Goal: Find specific page/section: Find specific page/section

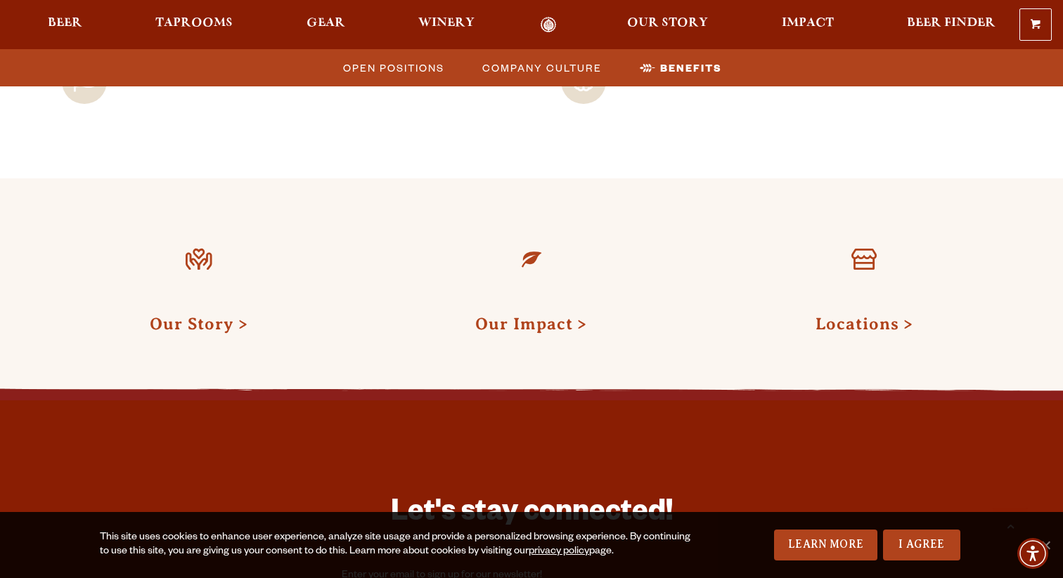
scroll to position [2142, 0]
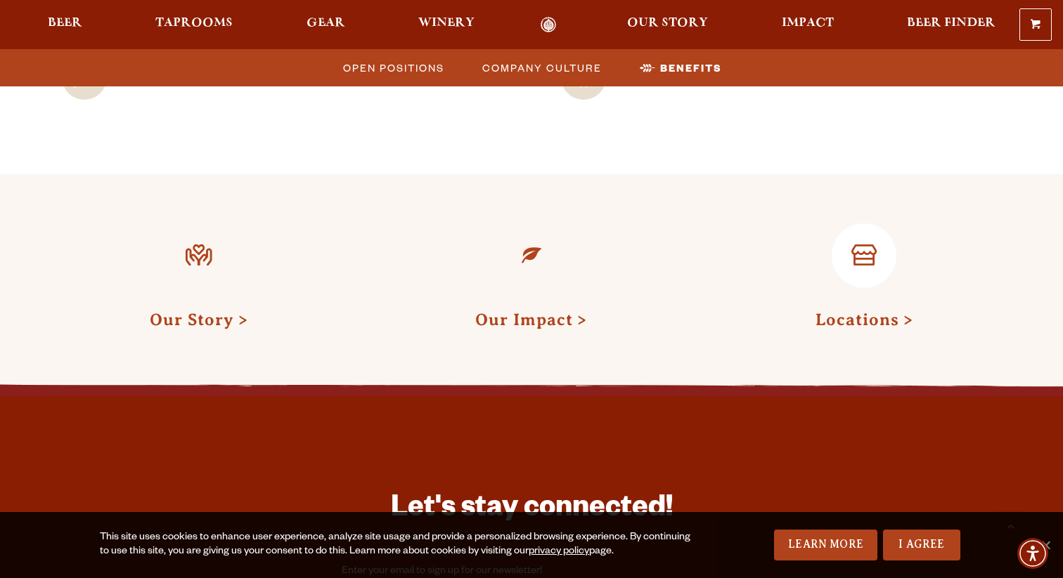
click at [825, 316] on link "Locations" at bounding box center [864, 320] width 98 height 18
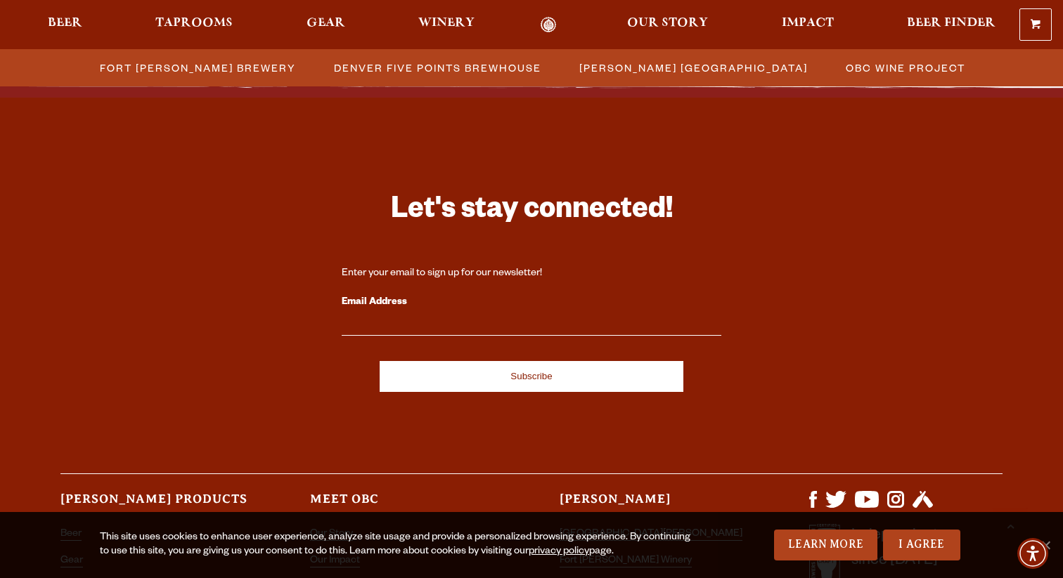
scroll to position [1603, 0]
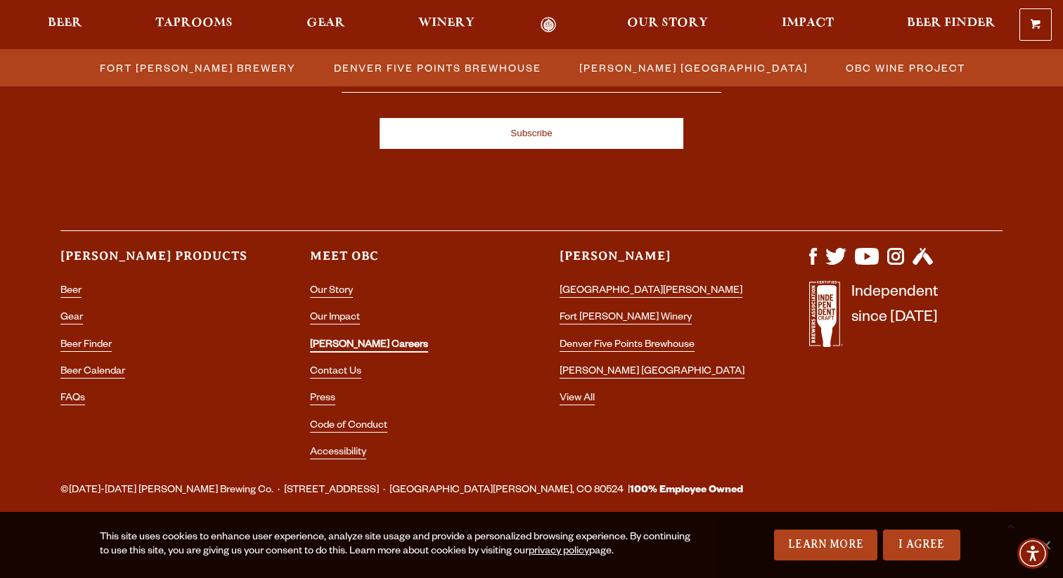
click at [346, 347] on link "[PERSON_NAME] Careers" at bounding box center [369, 346] width 118 height 13
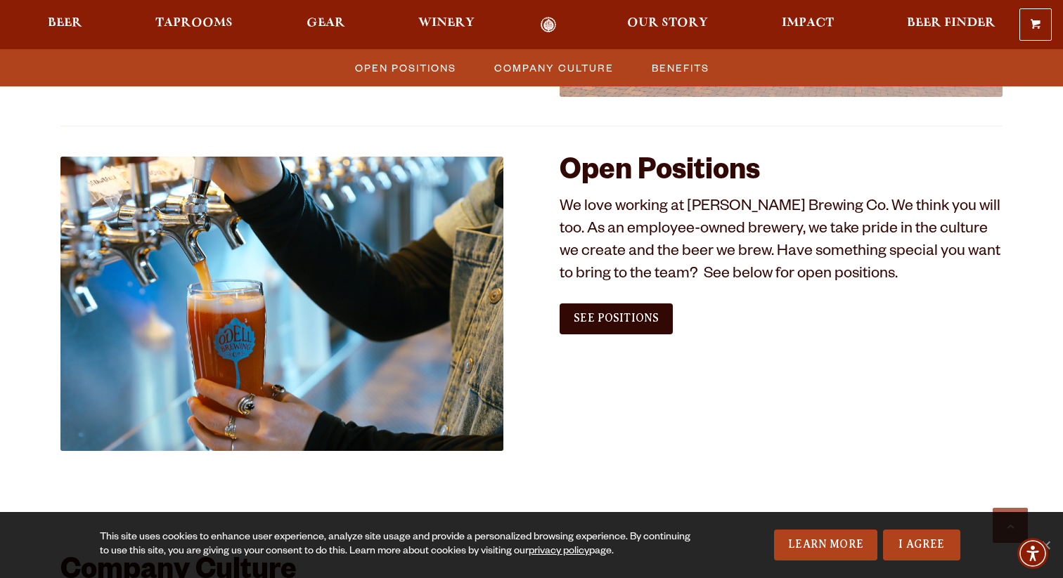
scroll to position [779, 0]
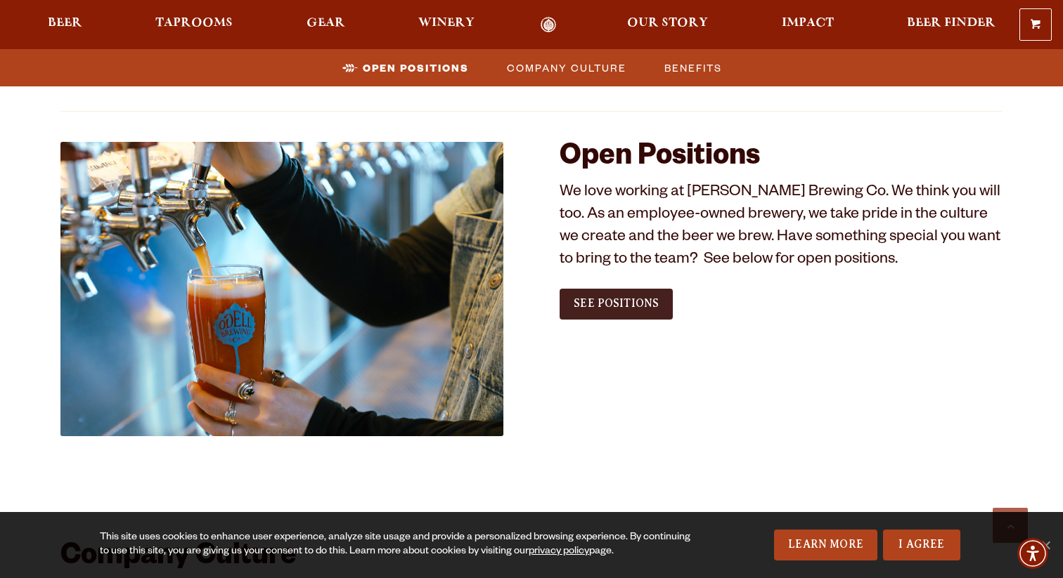
click at [607, 311] on link "See Positions" at bounding box center [615, 304] width 113 height 31
